Goal: Task Accomplishment & Management: Manage account settings

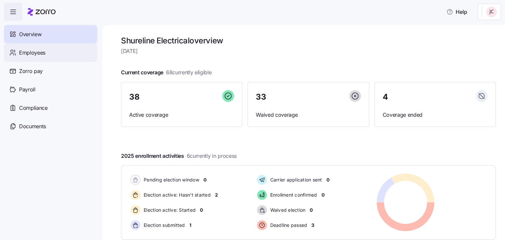
click at [49, 53] on div "Employees" at bounding box center [50, 52] width 93 height 18
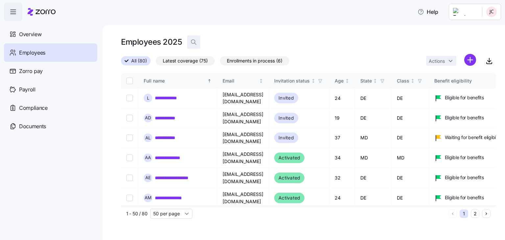
click at [192, 42] on icon "button" at bounding box center [194, 42] width 7 height 7
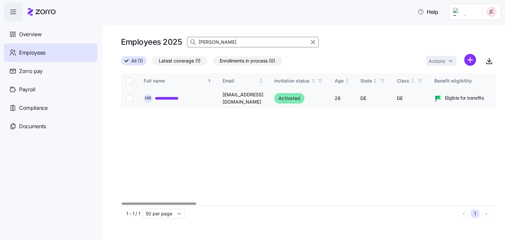
type input "[PERSON_NAME]"
click at [164, 100] on link "**********" at bounding box center [171, 98] width 33 height 7
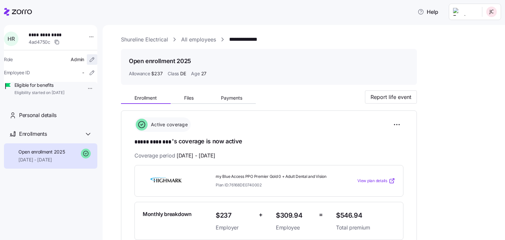
click at [89, 59] on icon "button" at bounding box center [92, 59] width 7 height 7
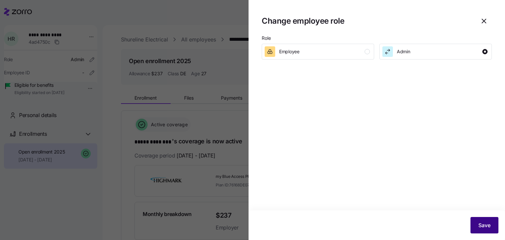
click at [487, 226] on span "Save" at bounding box center [485, 225] width 12 height 8
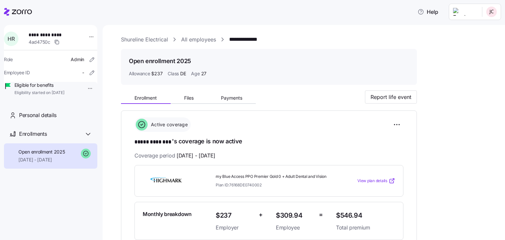
click at [463, 67] on div "**********" at bounding box center [308, 218] width 375 height 364
click at [486, 14] on html "**********" at bounding box center [252, 118] width 505 height 236
click at [477, 37] on div "Company setup" at bounding box center [474, 40] width 43 height 7
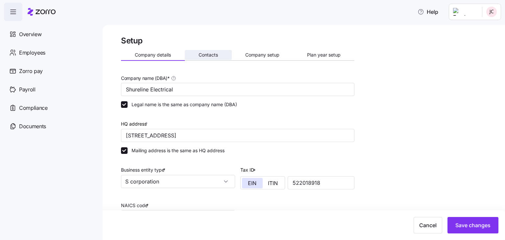
click at [217, 58] on button "Contacts" at bounding box center [208, 55] width 47 height 10
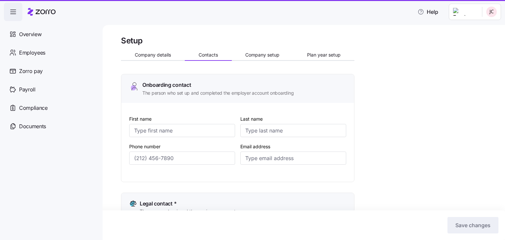
type input "[PERSON_NAME]"
type input "[EMAIL_ADDRESS][DOMAIN_NAME]"
type input "[PERSON_NAME]"
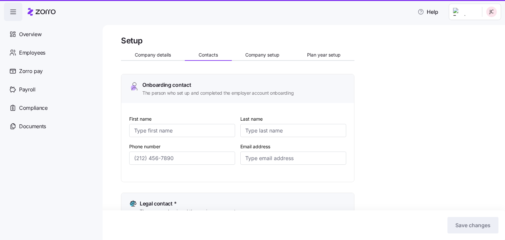
type input "[EMAIL_ADDRESS][DOMAIN_NAME]"
type input "[PERSON_NAME]"
type input "[EMAIL_ADDRESS][DOMAIN_NAME]"
type input "[PERSON_NAME]"
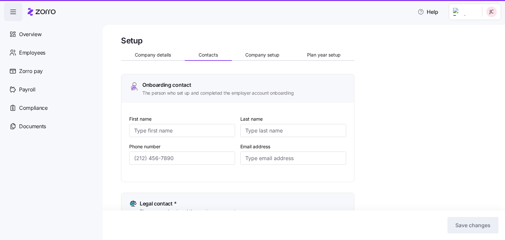
type input "[PERSON_NAME]"
type input "[EMAIL_ADDRESS][DOMAIN_NAME]"
type input "[PHONE_NUMBER]"
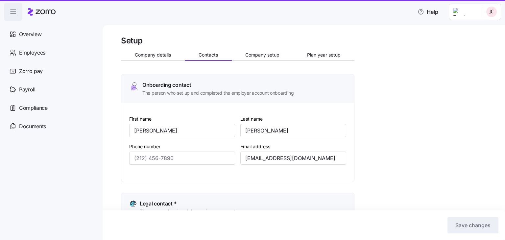
type input "[PHONE_NUMBER]"
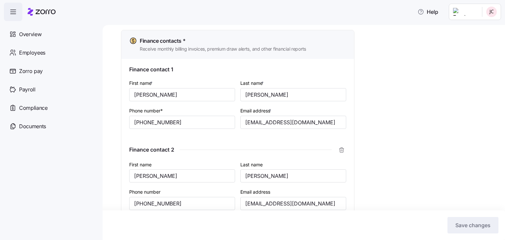
scroll to position [449, 0]
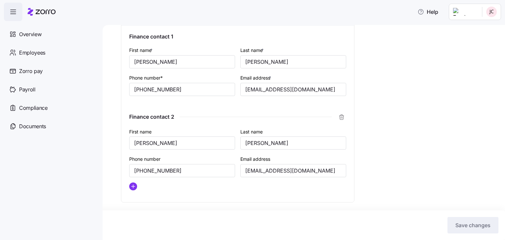
click at [349, 238] on div "Save changes" at bounding box center [252, 226] width 505 height 30
